Goal: Task Accomplishment & Management: Complete application form

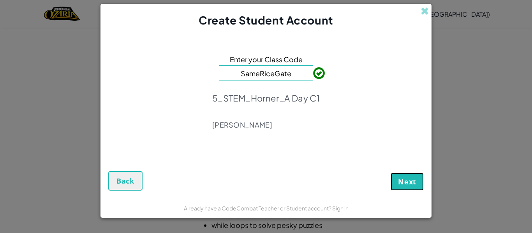
click at [410, 187] on button "Next" at bounding box center [406, 182] width 33 height 18
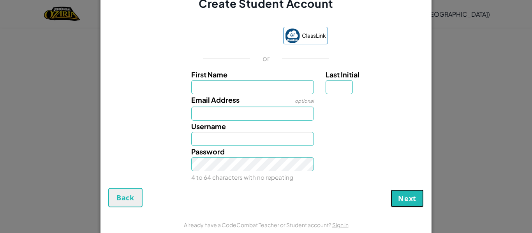
click at [415, 200] on span "Next" at bounding box center [407, 198] width 18 height 9
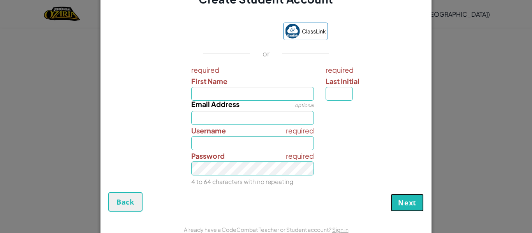
click at [415, 200] on span "Next" at bounding box center [407, 202] width 18 height 9
click at [403, 207] on button "Next" at bounding box center [406, 203] width 33 height 18
click at [412, 210] on button "Next" at bounding box center [406, 203] width 33 height 18
click at [415, 202] on span "Next" at bounding box center [407, 202] width 18 height 9
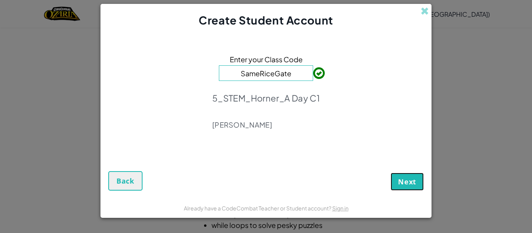
click at [399, 177] on span "Next" at bounding box center [407, 181] width 18 height 9
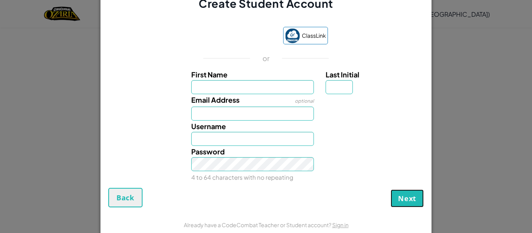
click at [398, 199] on span "Next" at bounding box center [407, 198] width 18 height 9
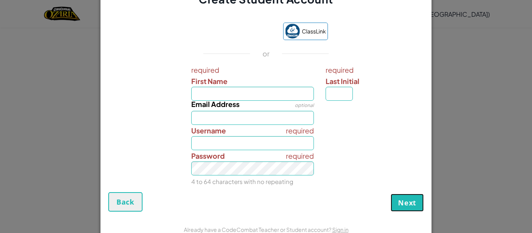
click at [398, 199] on span "Next" at bounding box center [407, 202] width 18 height 9
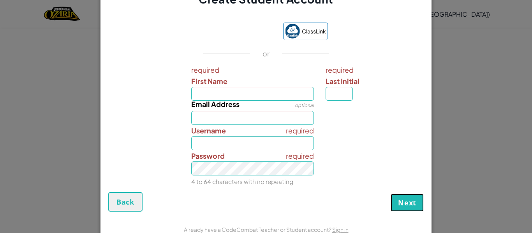
drag, startPoint x: 398, startPoint y: 199, endPoint x: 403, endPoint y: 216, distance: 18.2
click at [401, 207] on span "Next" at bounding box center [407, 202] width 18 height 9
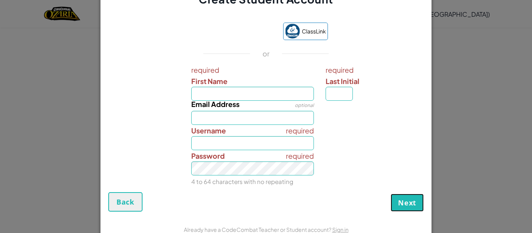
click at [411, 210] on button "Next" at bounding box center [406, 203] width 33 height 18
click at [421, 206] on button "Next" at bounding box center [406, 203] width 33 height 18
click at [406, 204] on span "Next" at bounding box center [407, 202] width 18 height 9
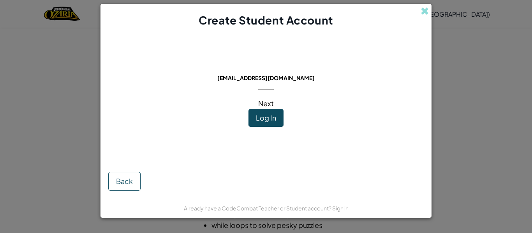
click at [266, 100] on span "Next" at bounding box center [266, 103] width 16 height 9
click at [273, 102] on span "Next" at bounding box center [266, 103] width 16 height 9
click at [258, 102] on span "Next" at bounding box center [266, 103] width 16 height 9
click at [257, 104] on div "This email is already in use: [EMAIL_ADDRESS][DOMAIN_NAME] Next Log In" at bounding box center [266, 94] width 110 height 117
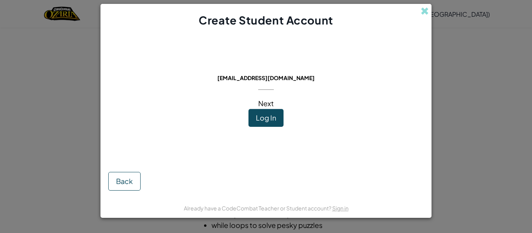
click at [257, 104] on div "This email is already in use: [EMAIL_ADDRESS][DOMAIN_NAME] Next Log In" at bounding box center [266, 94] width 110 height 117
click at [421, 10] on span at bounding box center [424, 11] width 8 height 8
